Goal: Task Accomplishment & Management: Use online tool/utility

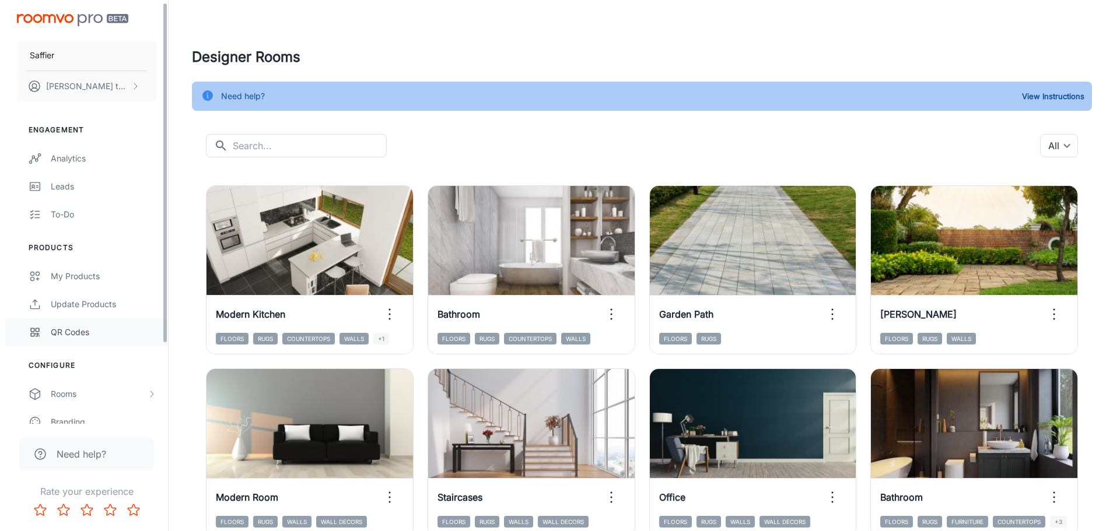
scroll to position [58, 0]
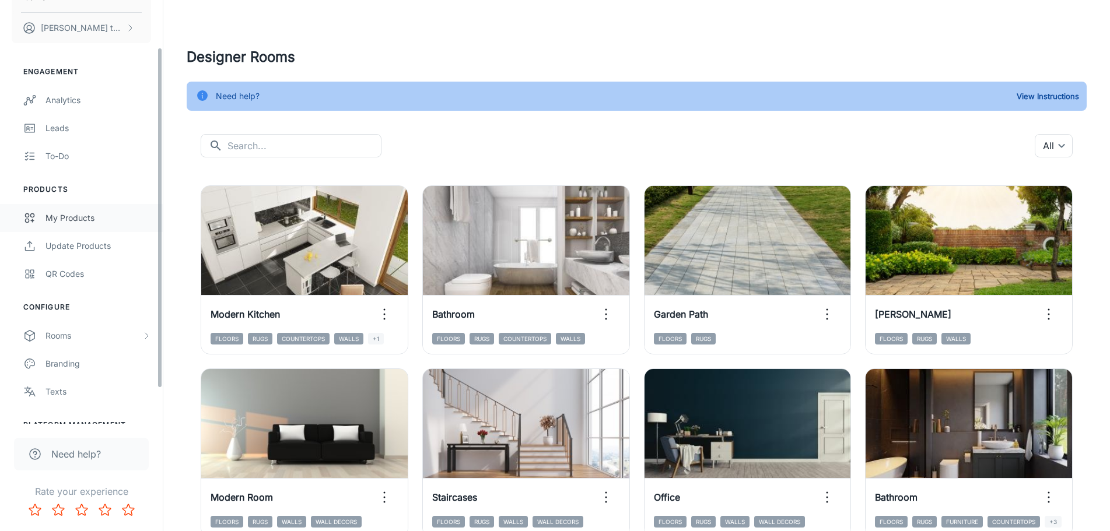
click at [93, 223] on div "My Products" at bounding box center [98, 218] width 106 height 13
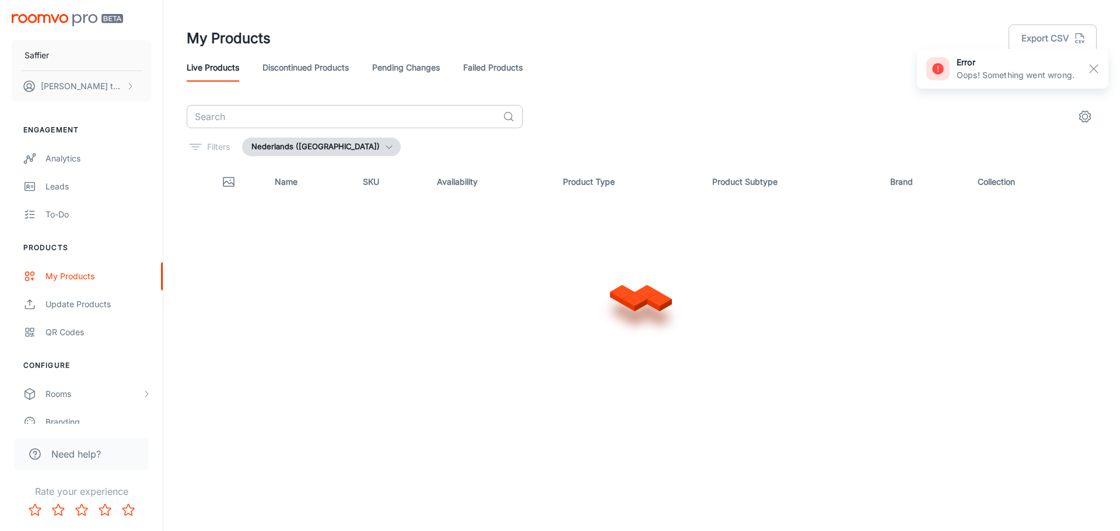
click at [397, 115] on input "text" at bounding box center [342, 116] width 311 height 23
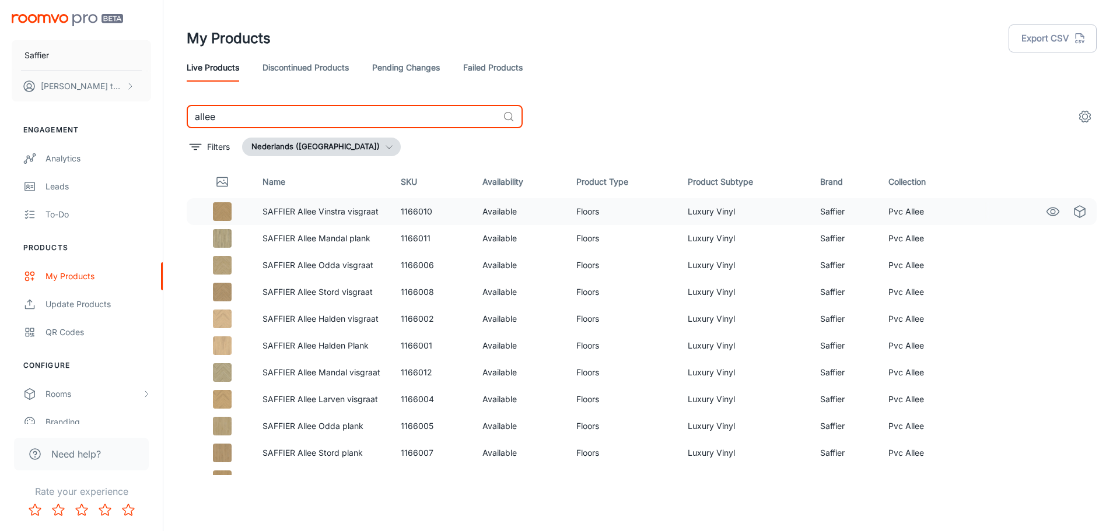
scroll to position [45, 0]
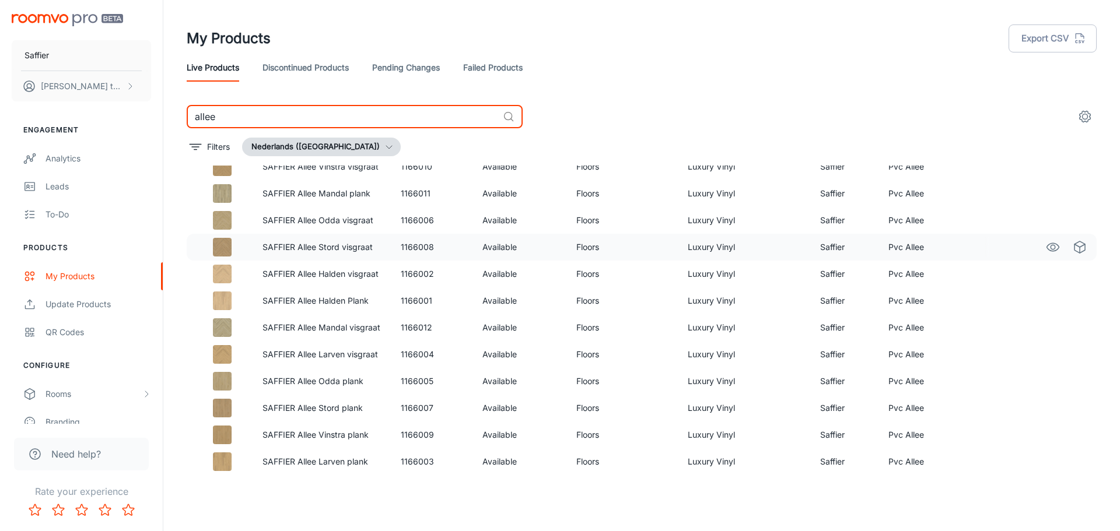
click at [431, 251] on td "1166008" at bounding box center [432, 247] width 82 height 27
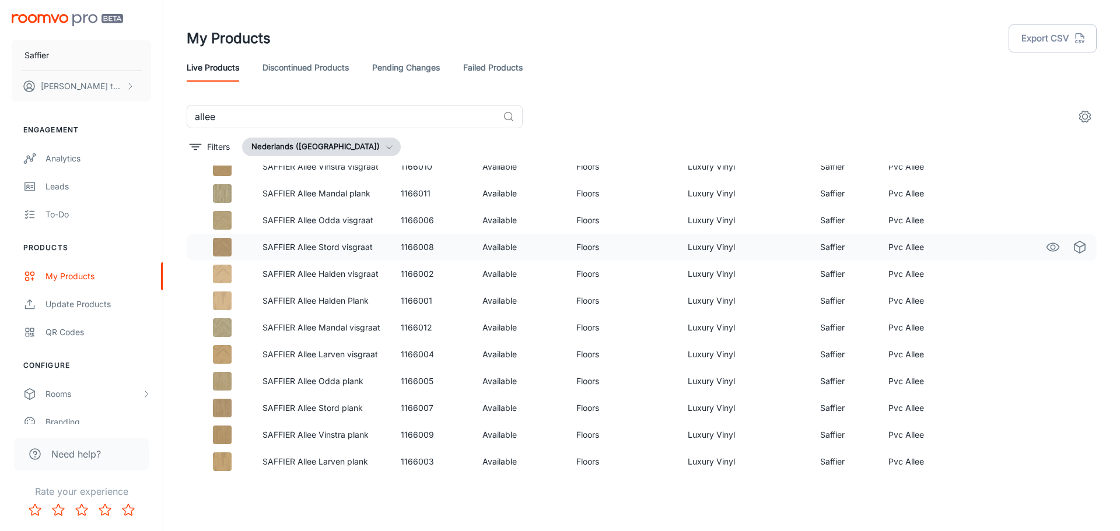
click at [431, 251] on td "1166008" at bounding box center [432, 247] width 82 height 27
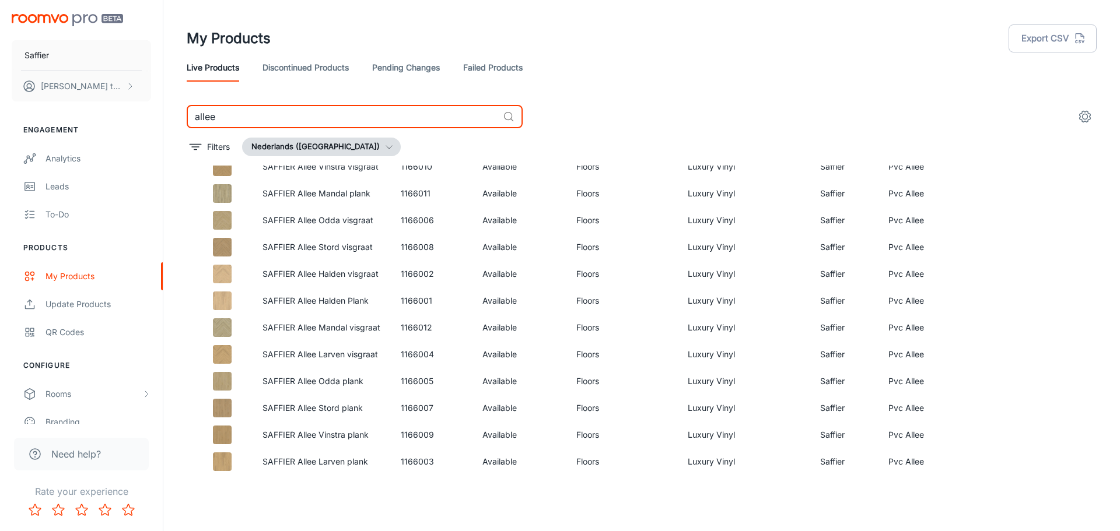
click at [242, 118] on input "allee" at bounding box center [342, 116] width 311 height 23
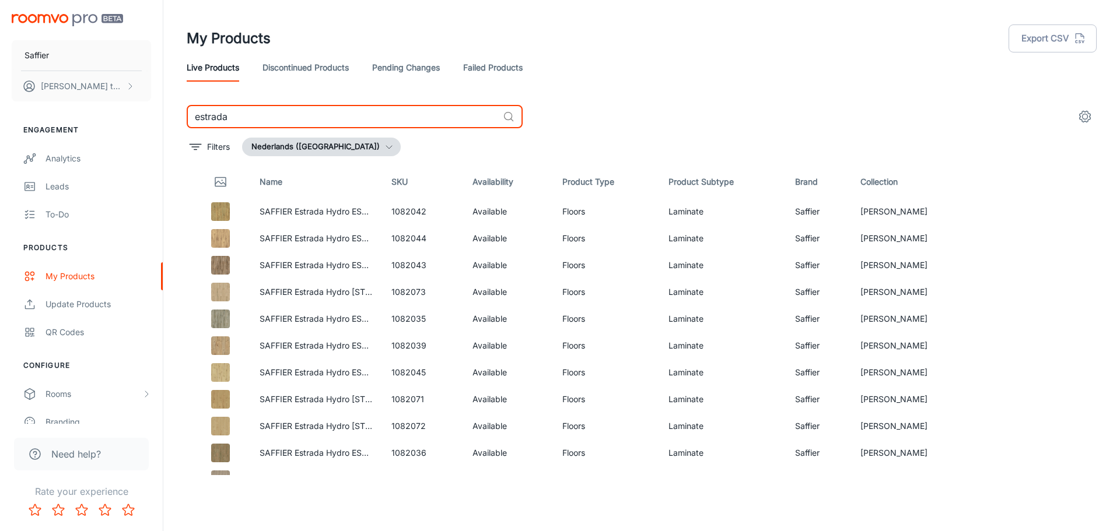
click at [247, 121] on input "estrada" at bounding box center [342, 116] width 311 height 23
click at [247, 120] on input "estrada" at bounding box center [342, 116] width 311 height 23
type input "boulevard"
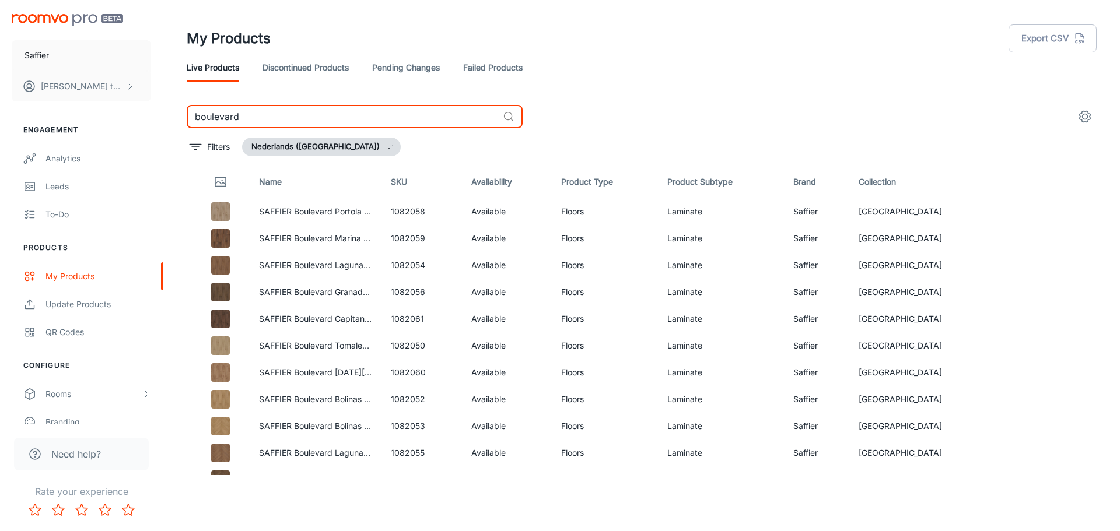
click at [253, 120] on input "boulevard" at bounding box center [342, 116] width 311 height 23
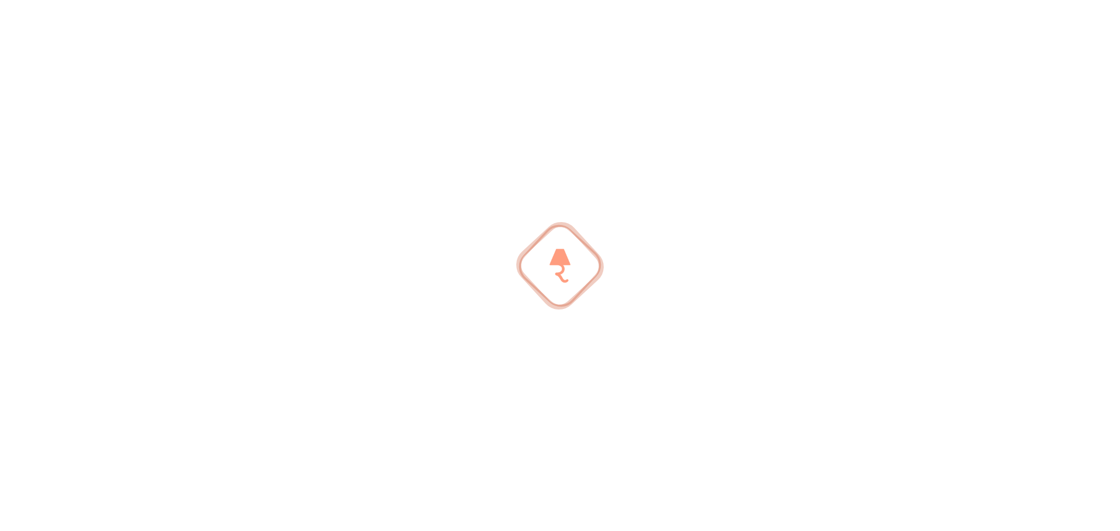
click at [253, 120] on div at bounding box center [560, 265] width 1120 height 531
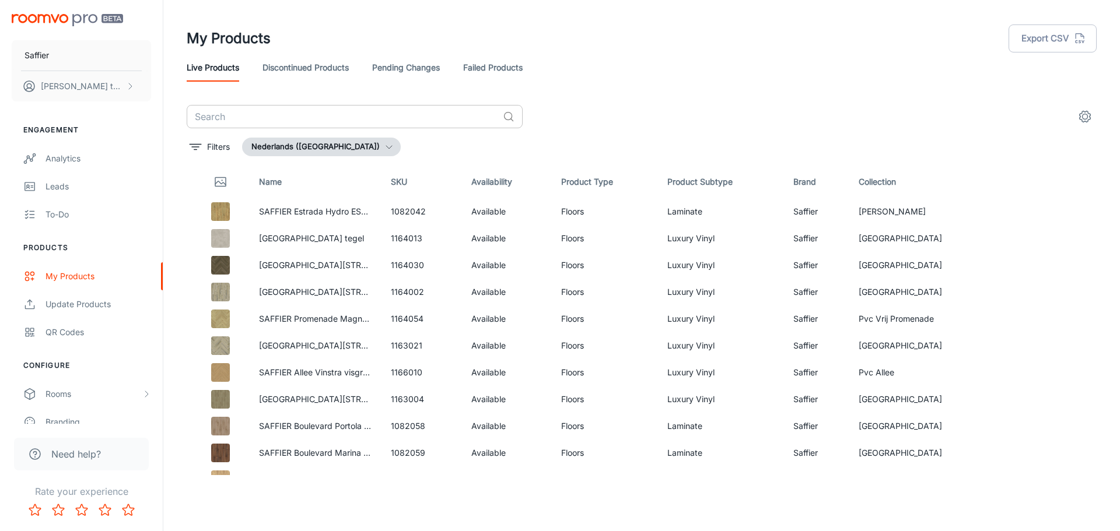
click at [253, 120] on input "text" at bounding box center [342, 116] width 311 height 23
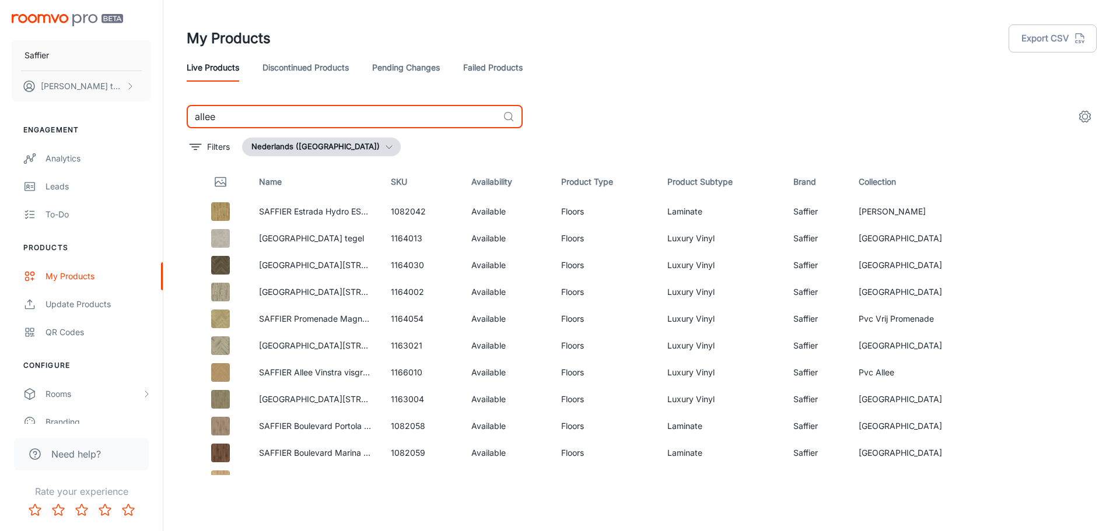
type input "allee"
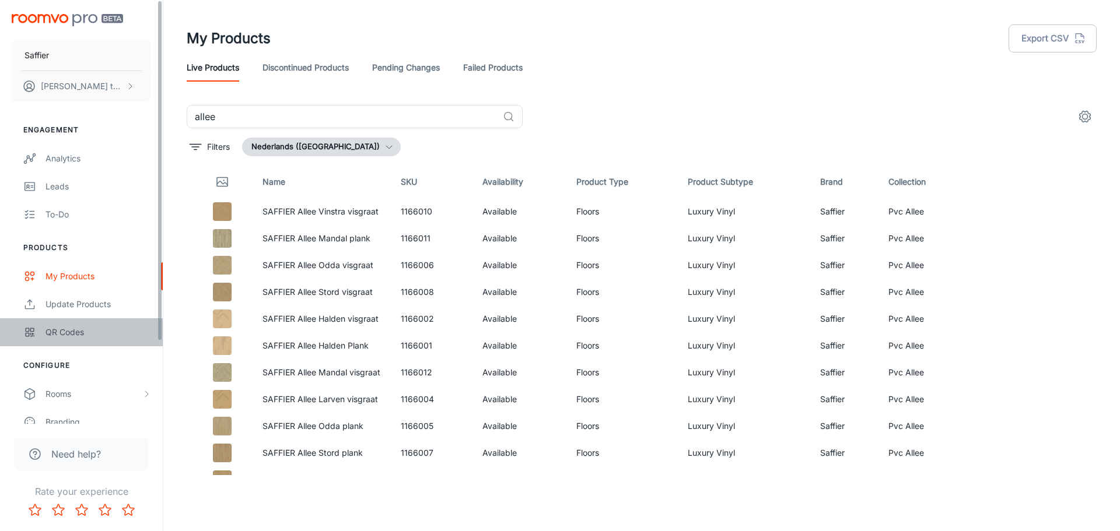
click at [94, 341] on link "QR Codes" at bounding box center [81, 332] width 163 height 28
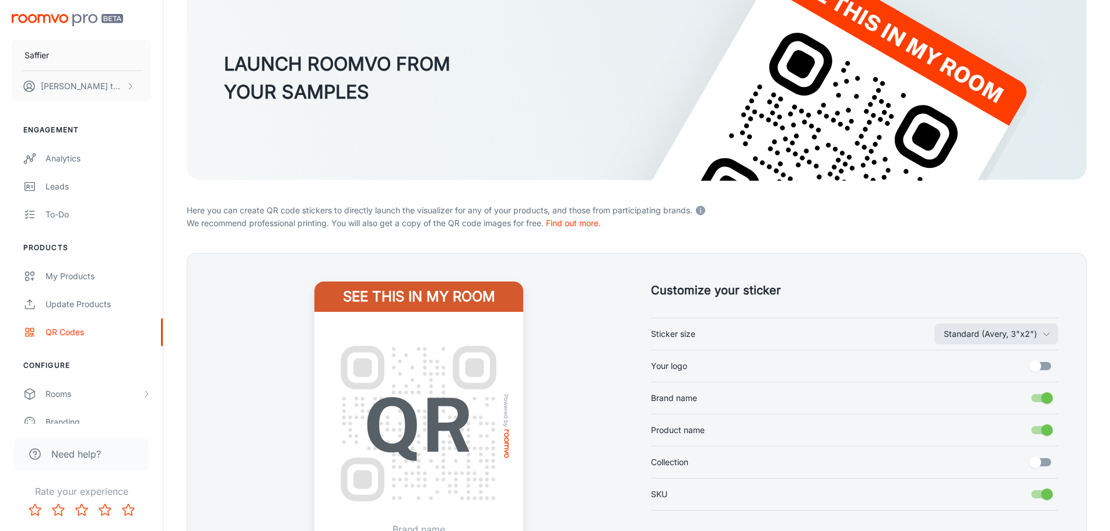
scroll to position [175, 0]
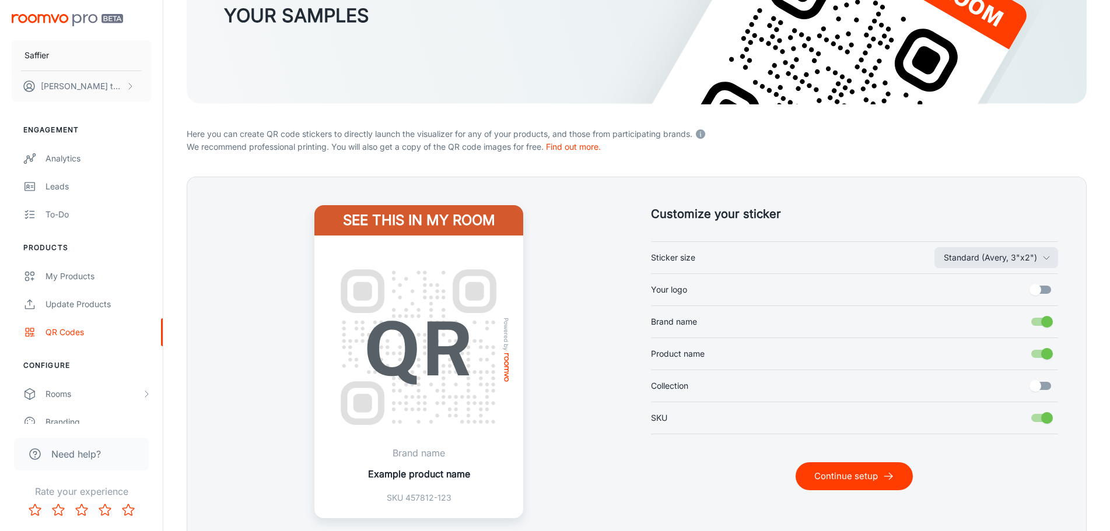
click at [1044, 311] on input "Brand name" at bounding box center [1046, 322] width 66 height 22
checkbox input "false"
click at [1046, 360] on input "Product name" at bounding box center [1046, 354] width 66 height 22
checkbox input "false"
click at [852, 473] on button "Continue setup" at bounding box center [853, 476] width 117 height 28
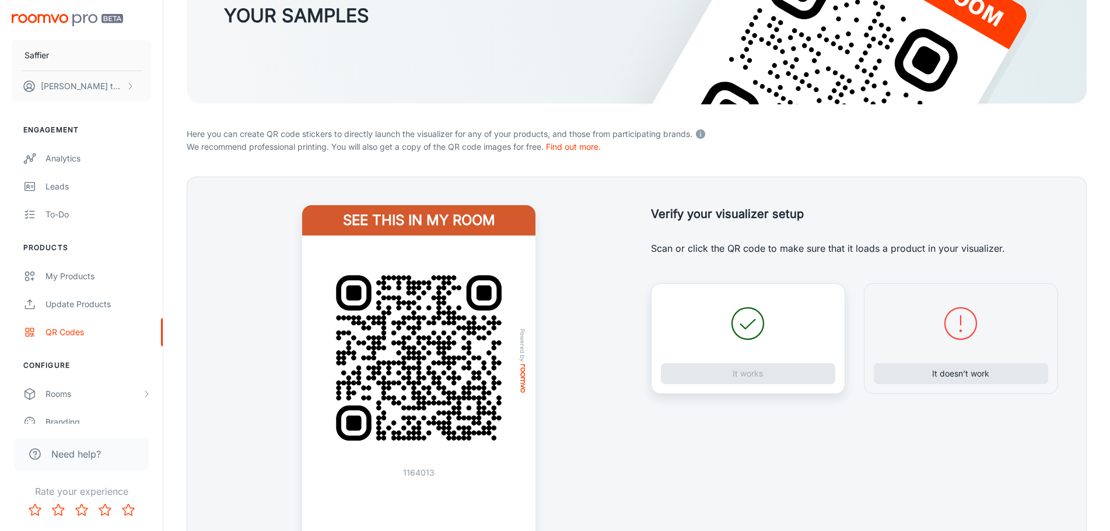
scroll to position [233, 0]
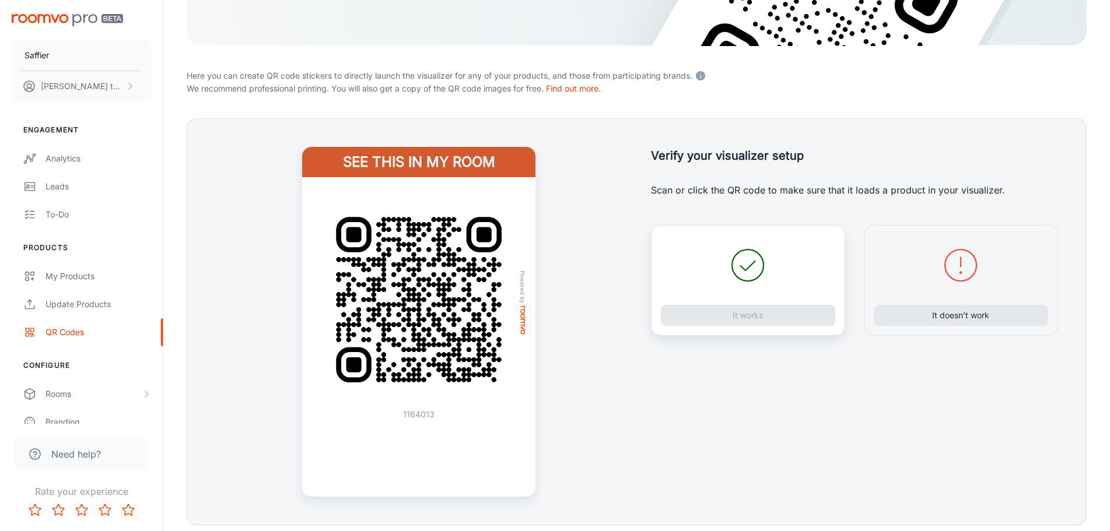
click at [741, 311] on div "It works" at bounding box center [748, 280] width 194 height 111
click at [742, 320] on button "It works" at bounding box center [748, 315] width 174 height 21
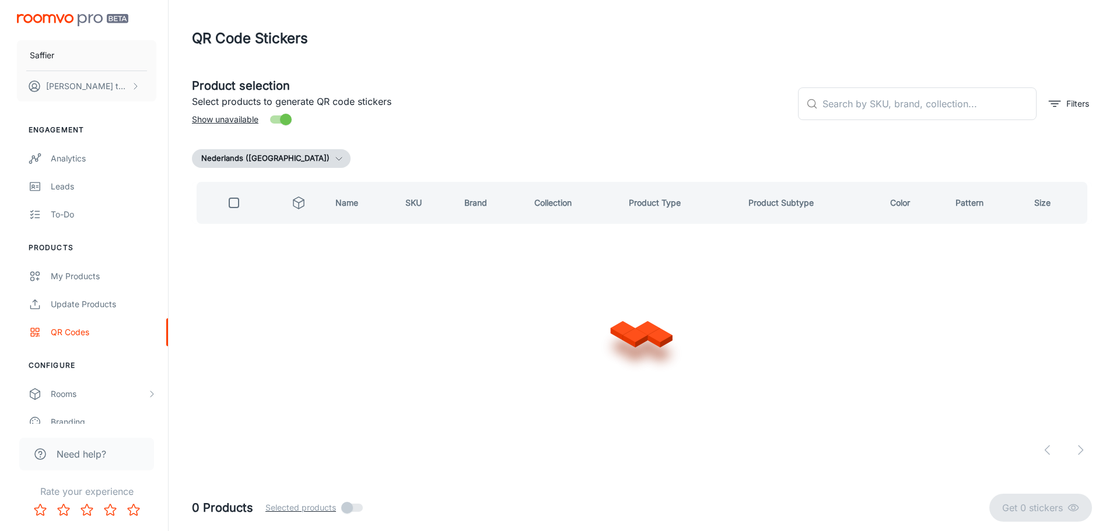
scroll to position [0, 0]
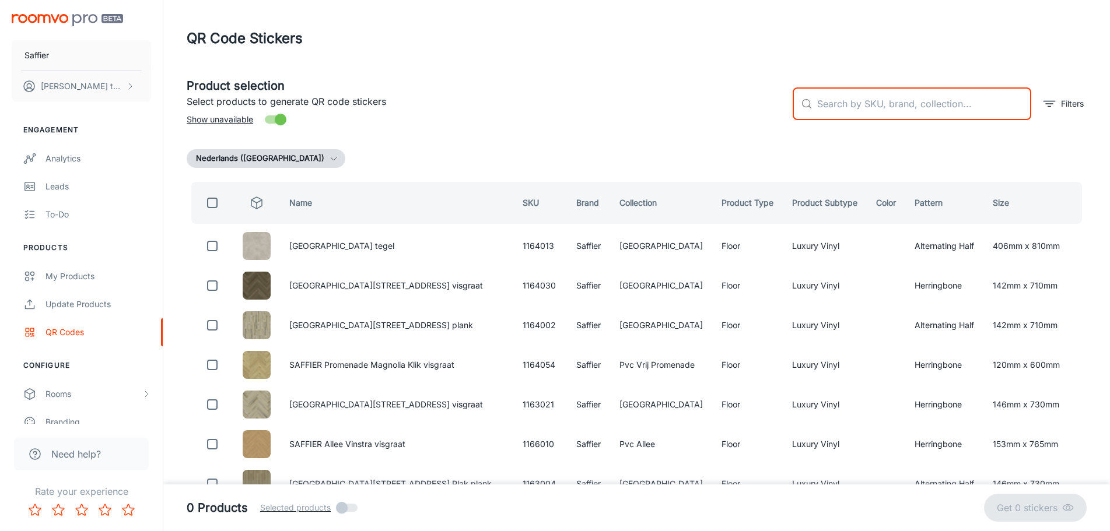
click at [849, 107] on input "text" at bounding box center [924, 103] width 214 height 33
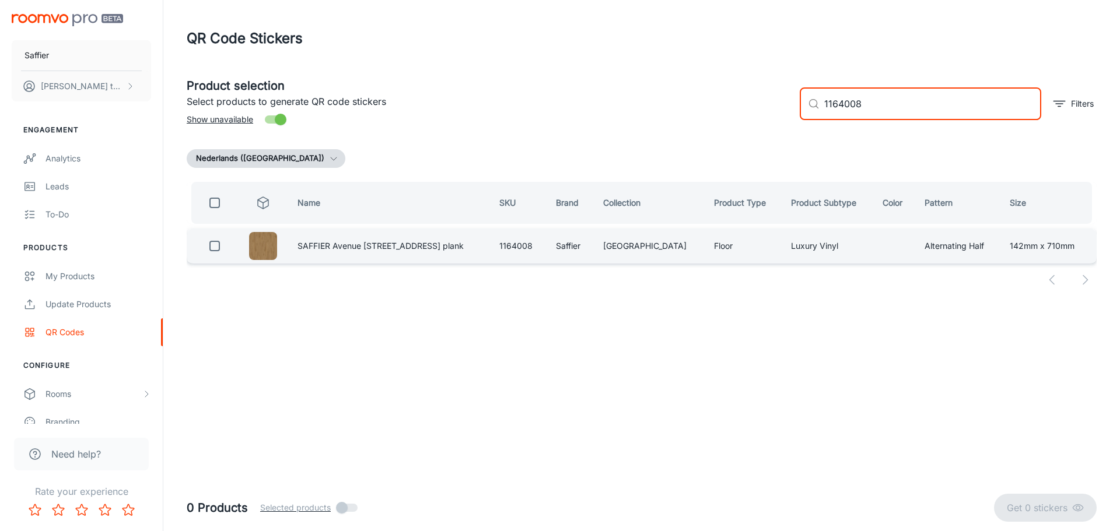
click at [409, 252] on td "SAFFIER Avenue [STREET_ADDRESS] plank" at bounding box center [389, 246] width 202 height 35
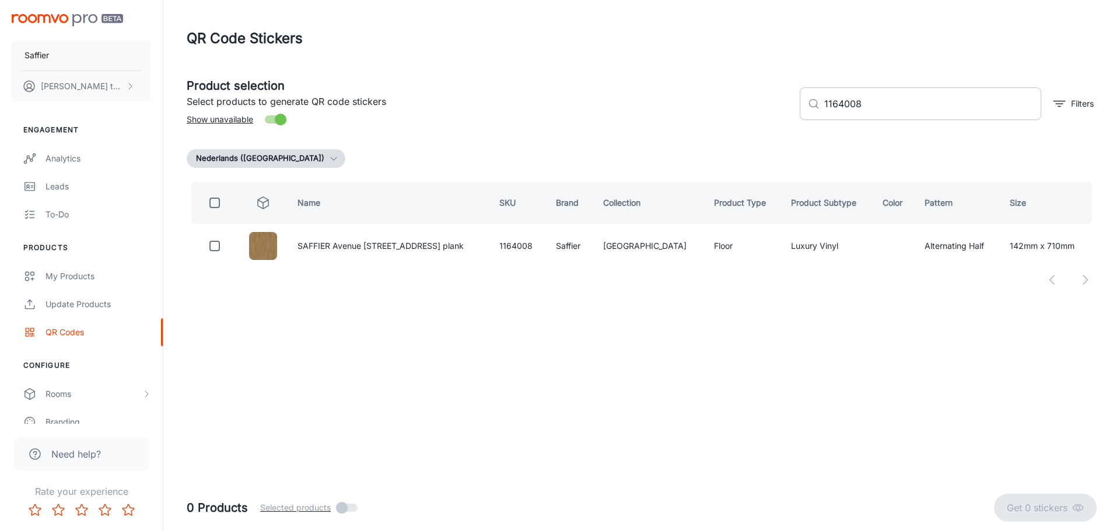
click at [854, 115] on input "1164008" at bounding box center [932, 103] width 217 height 33
type input "a"
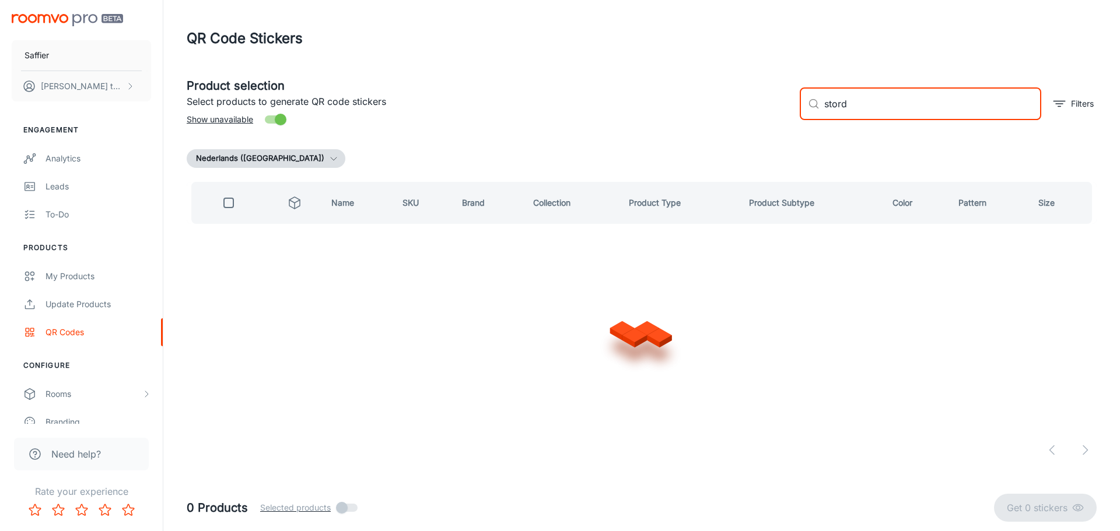
type input "stord"
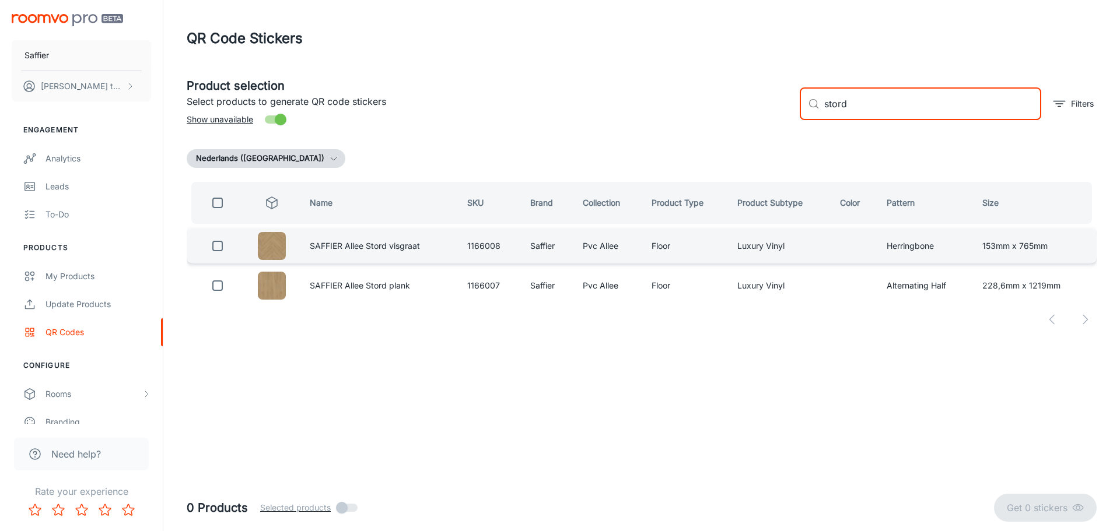
click at [213, 248] on input "checkbox" at bounding box center [217, 245] width 23 height 23
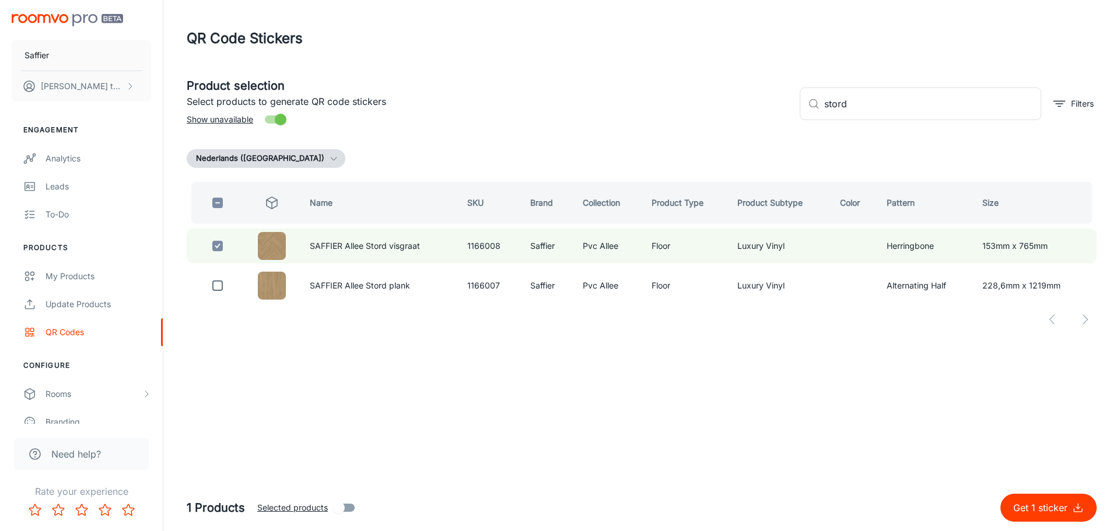
click at [1039, 515] on button "Get 1 sticker" at bounding box center [1048, 508] width 96 height 28
checkbox input "false"
